Goal: Complete application form

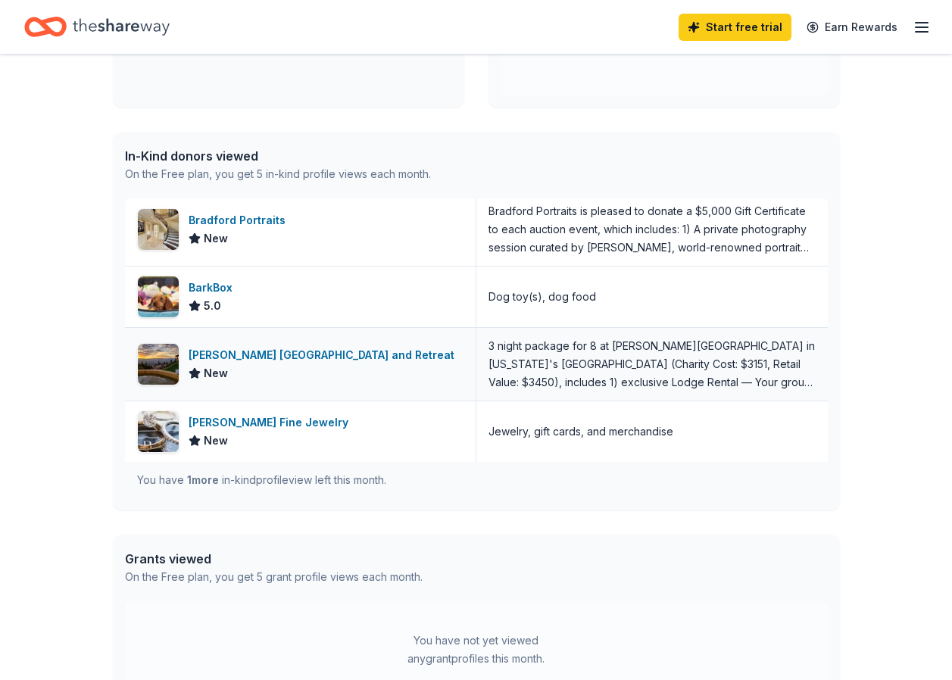
scroll to position [314, 0]
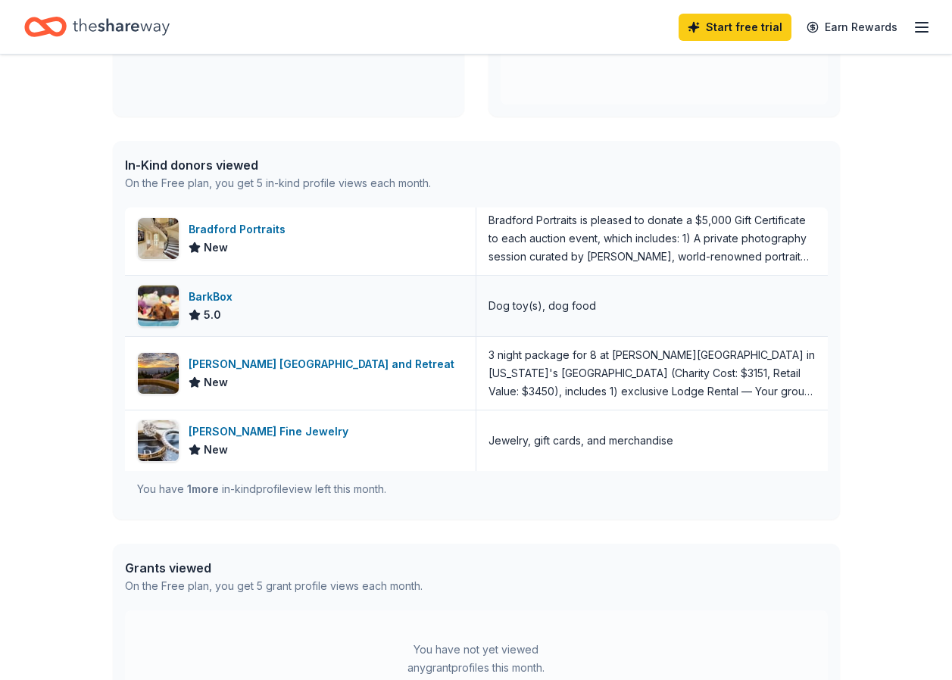
click at [209, 295] on div "BarkBox" at bounding box center [214, 297] width 50 height 18
click at [226, 372] on div "Downing Mountain Lodge and Retreat" at bounding box center [325, 364] width 272 height 18
click at [211, 431] on div "[PERSON_NAME] Fine Jewelry" at bounding box center [272, 432] width 166 height 18
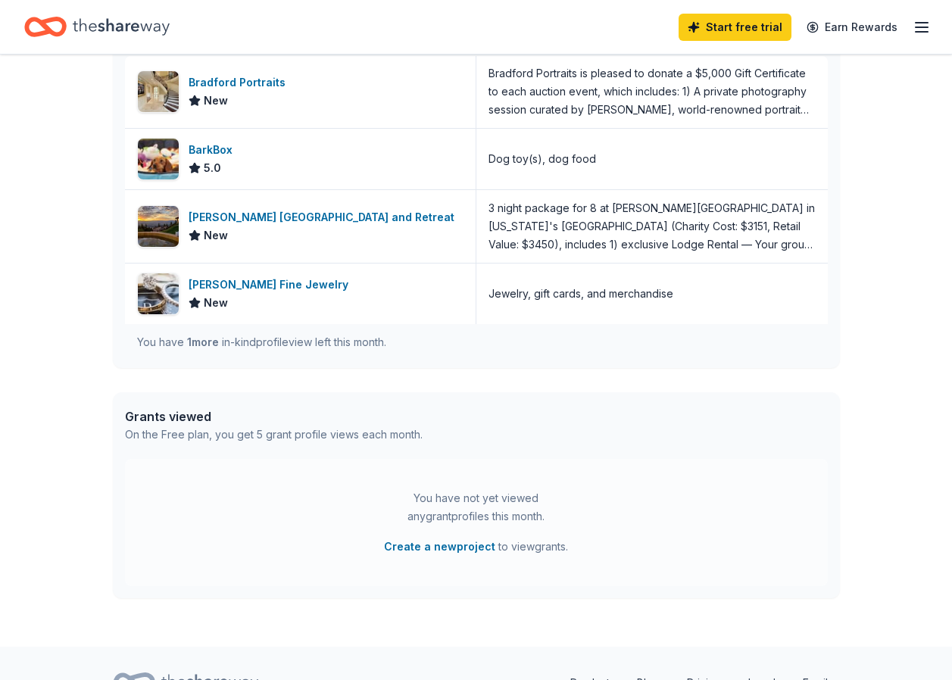
scroll to position [0, 0]
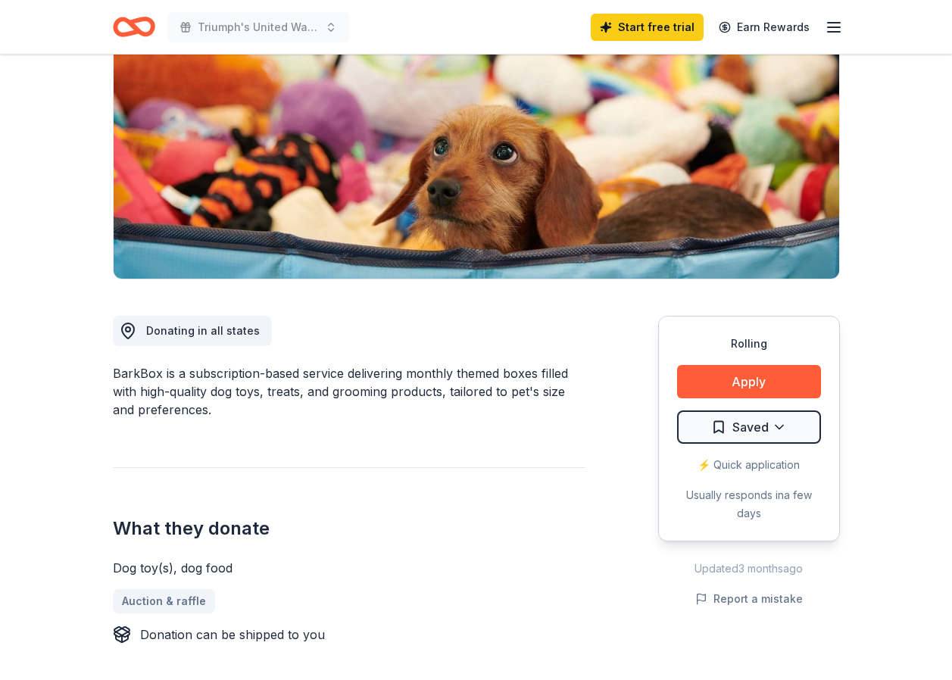
scroll to position [227, 0]
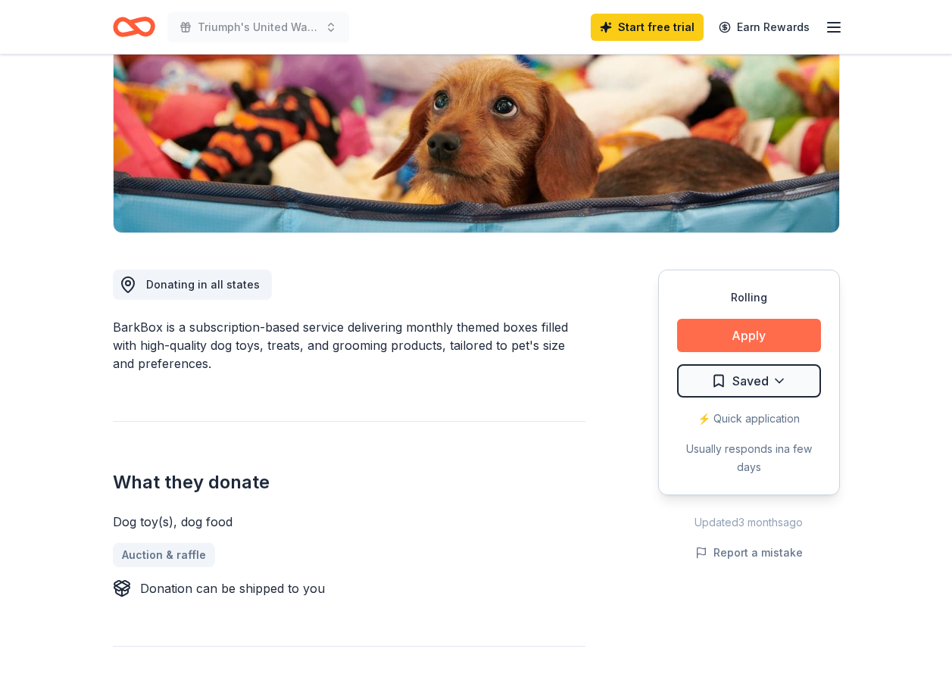
click at [756, 341] on button "Apply" at bounding box center [749, 335] width 144 height 33
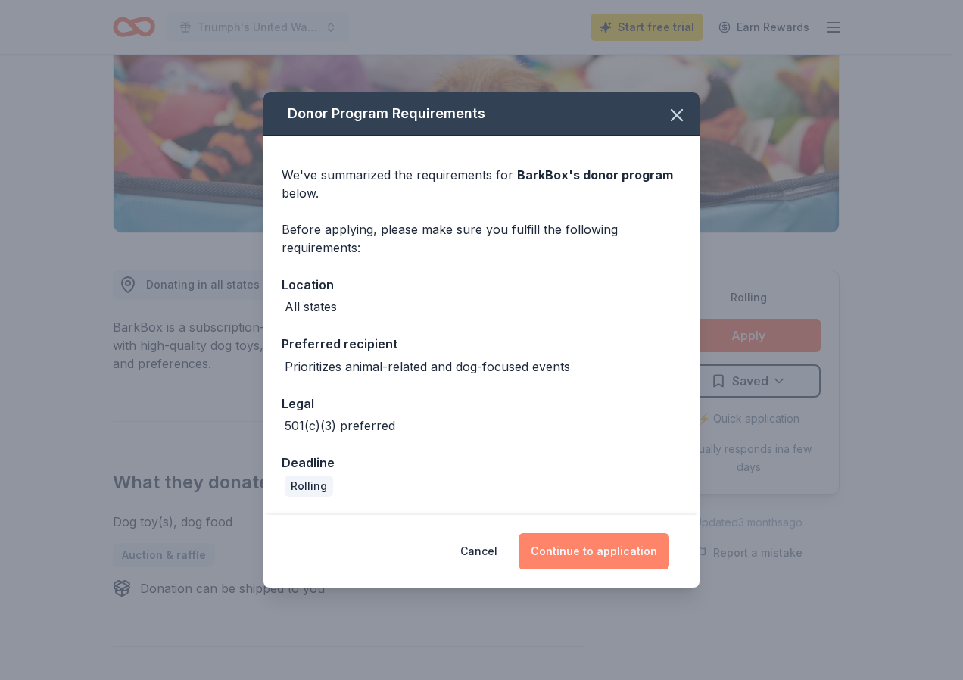
click at [587, 539] on button "Continue to application" at bounding box center [594, 551] width 151 height 36
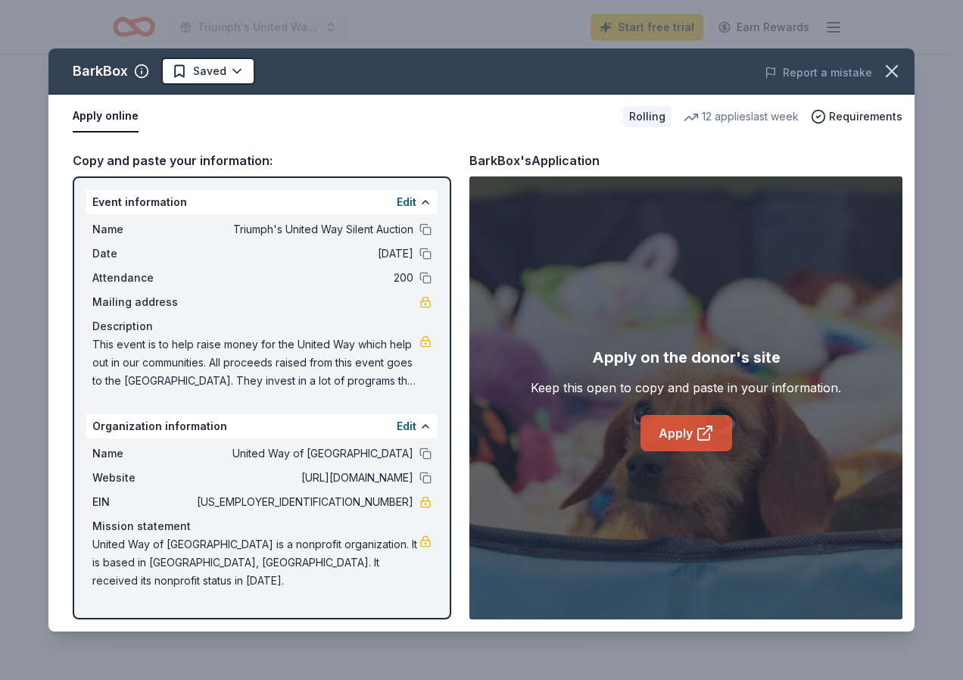
click at [700, 434] on icon at bounding box center [705, 433] width 18 height 18
click at [886, 72] on icon "button" at bounding box center [891, 71] width 21 height 21
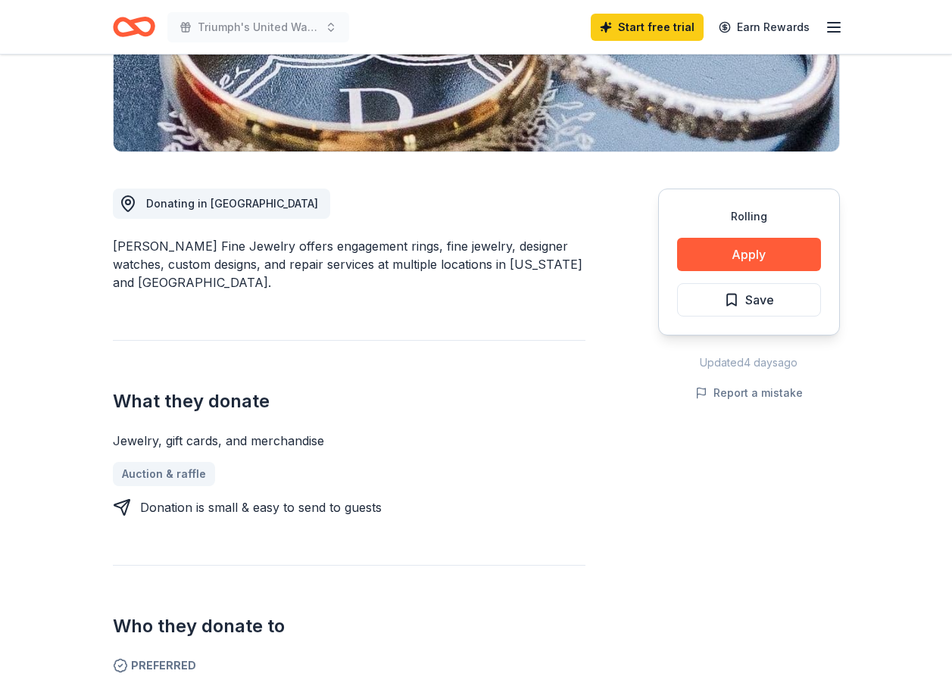
scroll to position [303, 0]
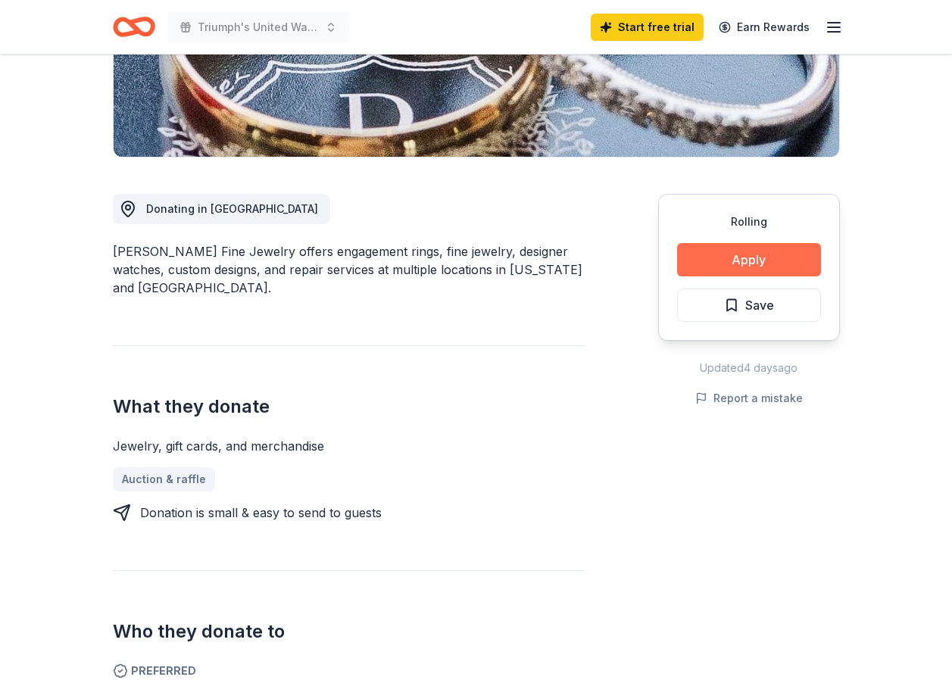
click at [758, 262] on button "Apply" at bounding box center [749, 259] width 144 height 33
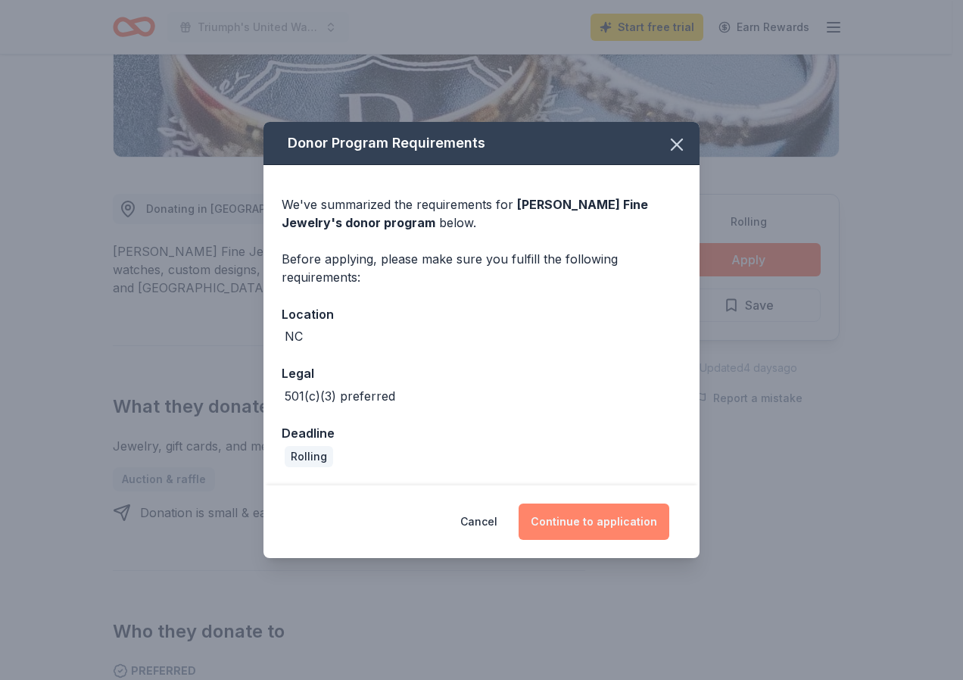
click at [567, 523] on button "Continue to application" at bounding box center [594, 522] width 151 height 36
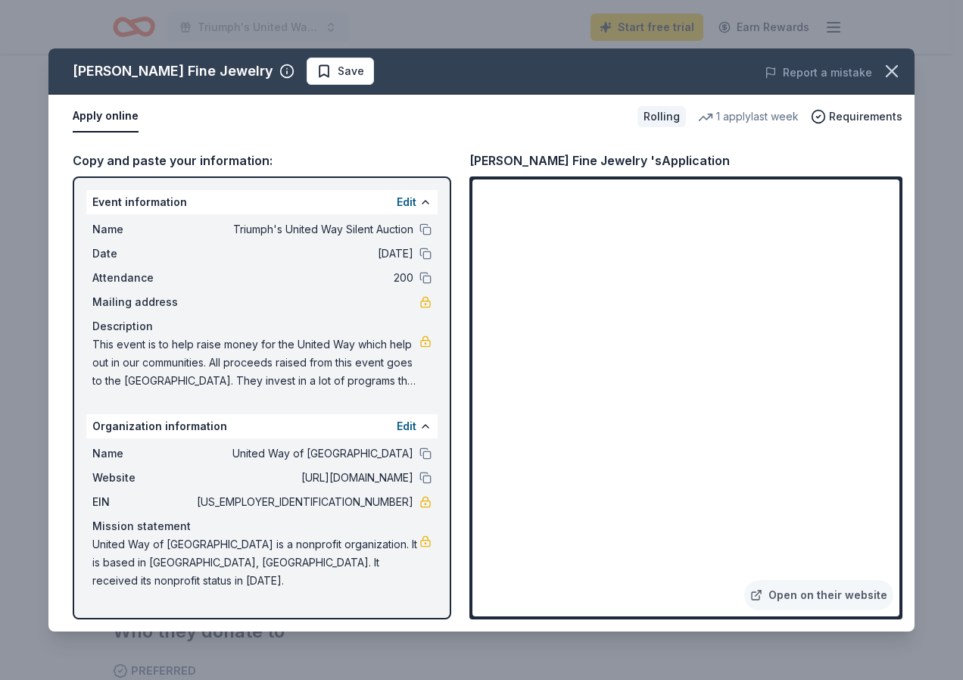
click at [901, 71] on icon "button" at bounding box center [891, 71] width 21 height 21
